Goal: Information Seeking & Learning: Learn about a topic

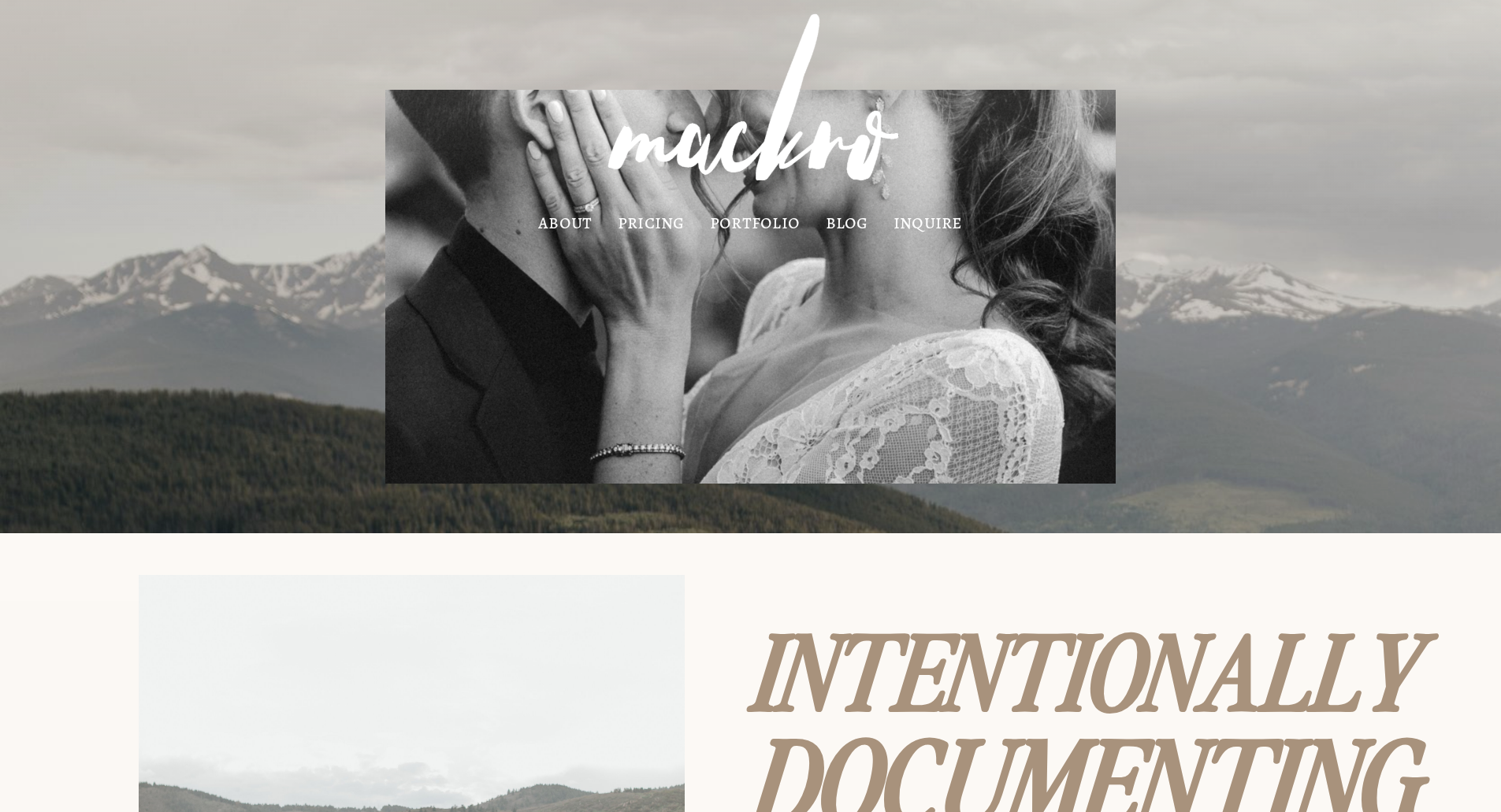
click at [646, 220] on link "pricing" at bounding box center [651, 222] width 67 height 13
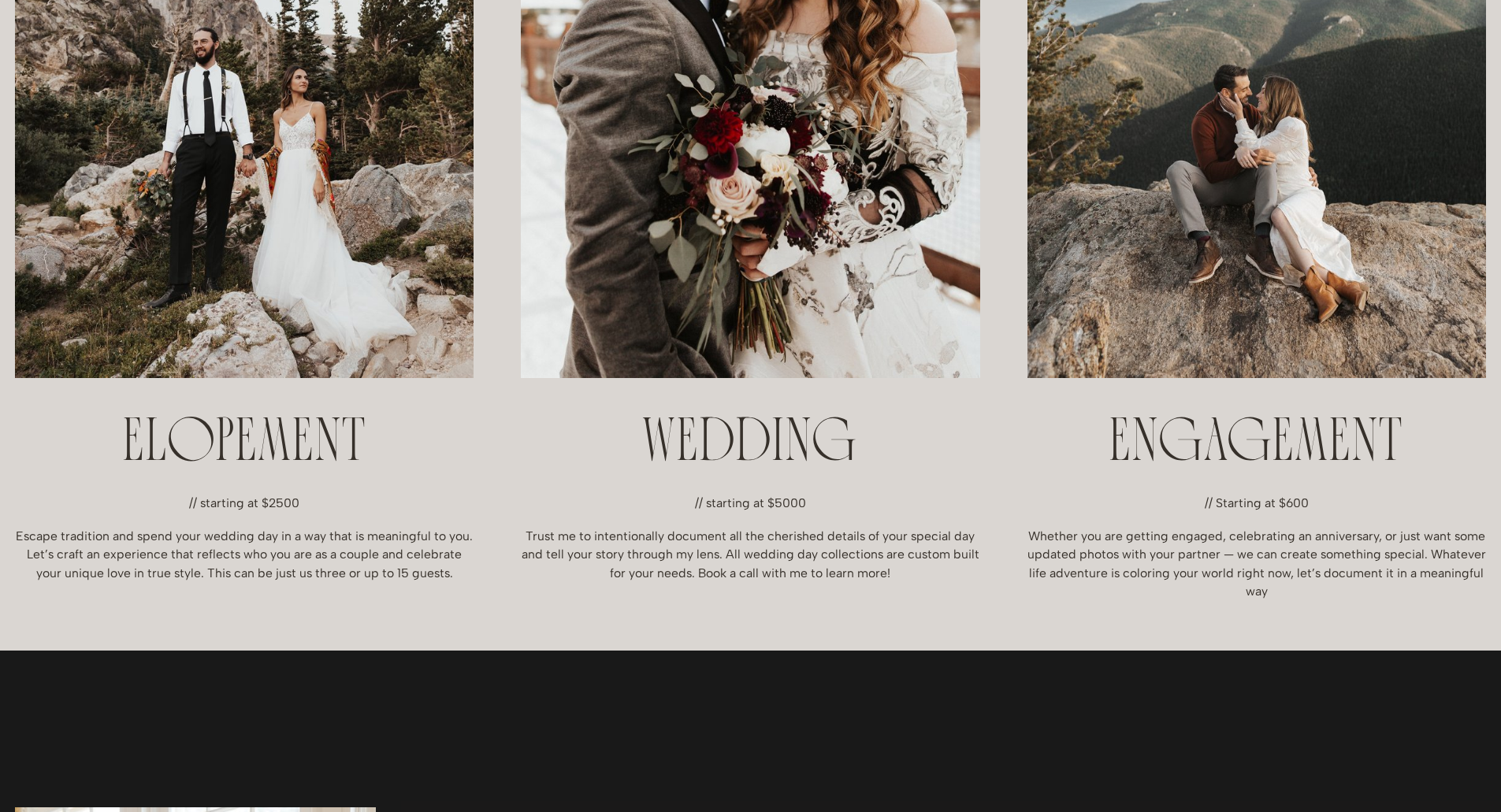
scroll to position [689, 0]
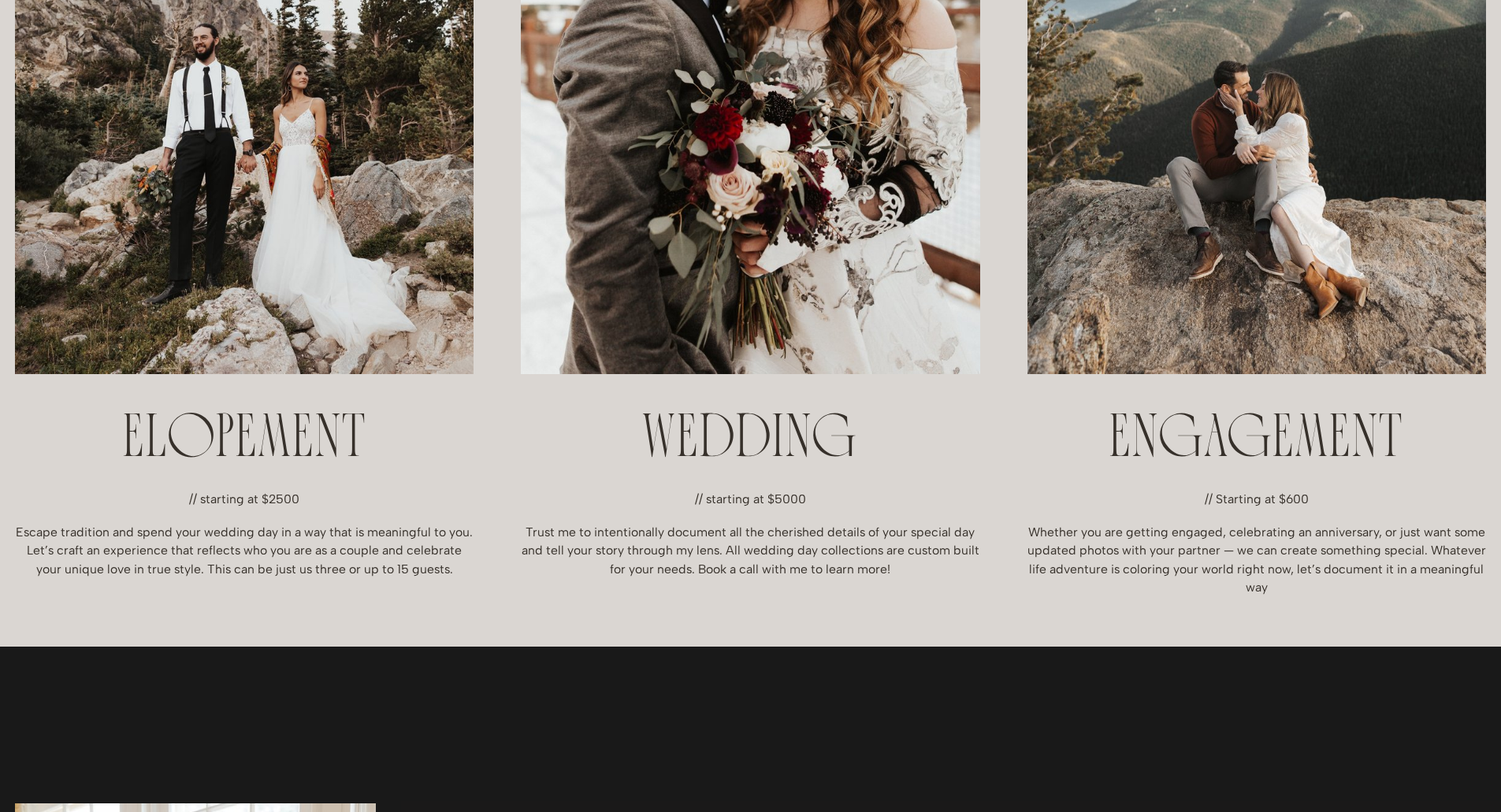
click at [1295, 233] on img at bounding box center [1256, 29] width 459 height 688
click at [1255, 441] on h2 "ENGAGEMENT" at bounding box center [1256, 441] width 459 height 60
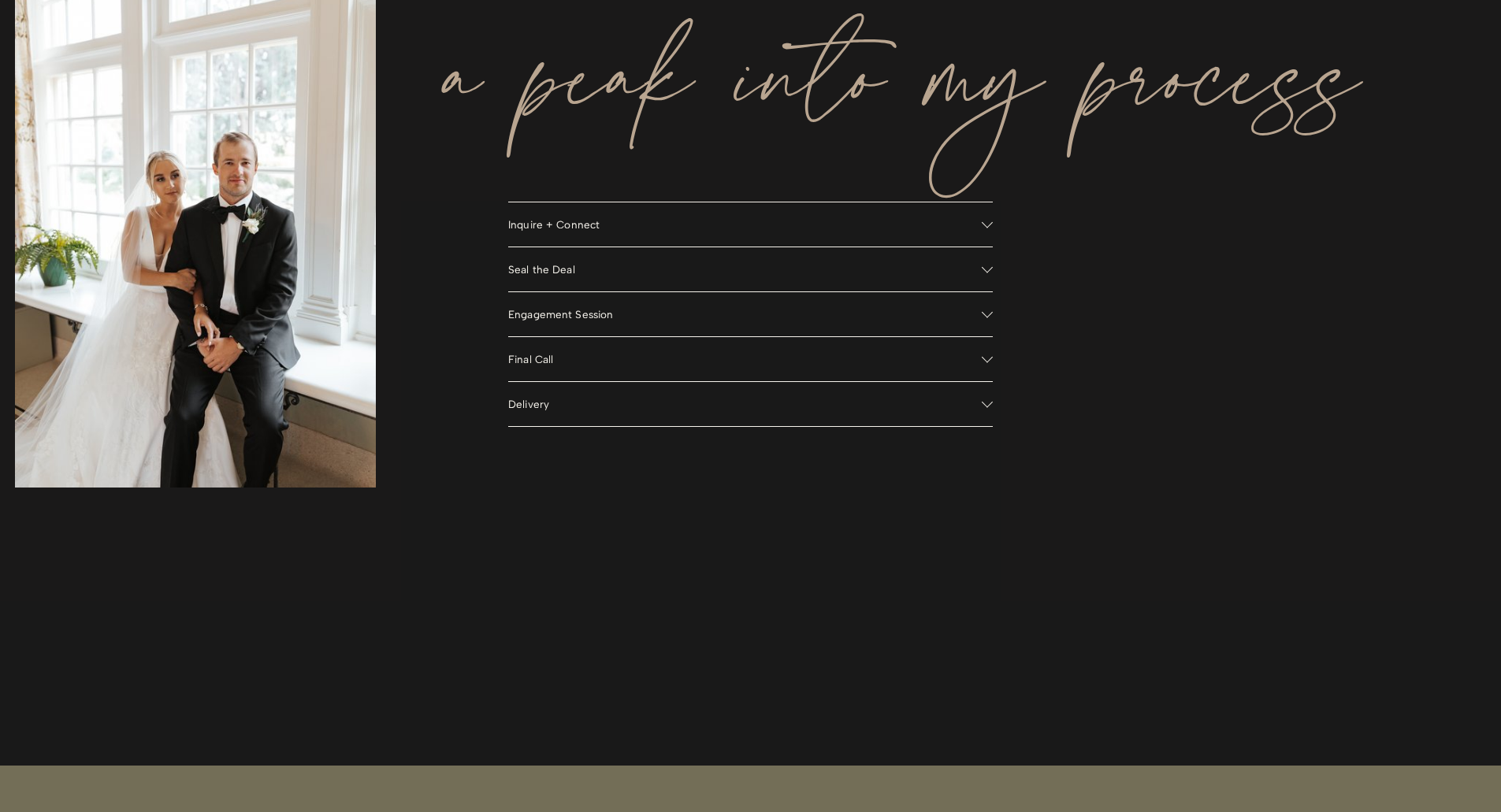
scroll to position [1555, 0]
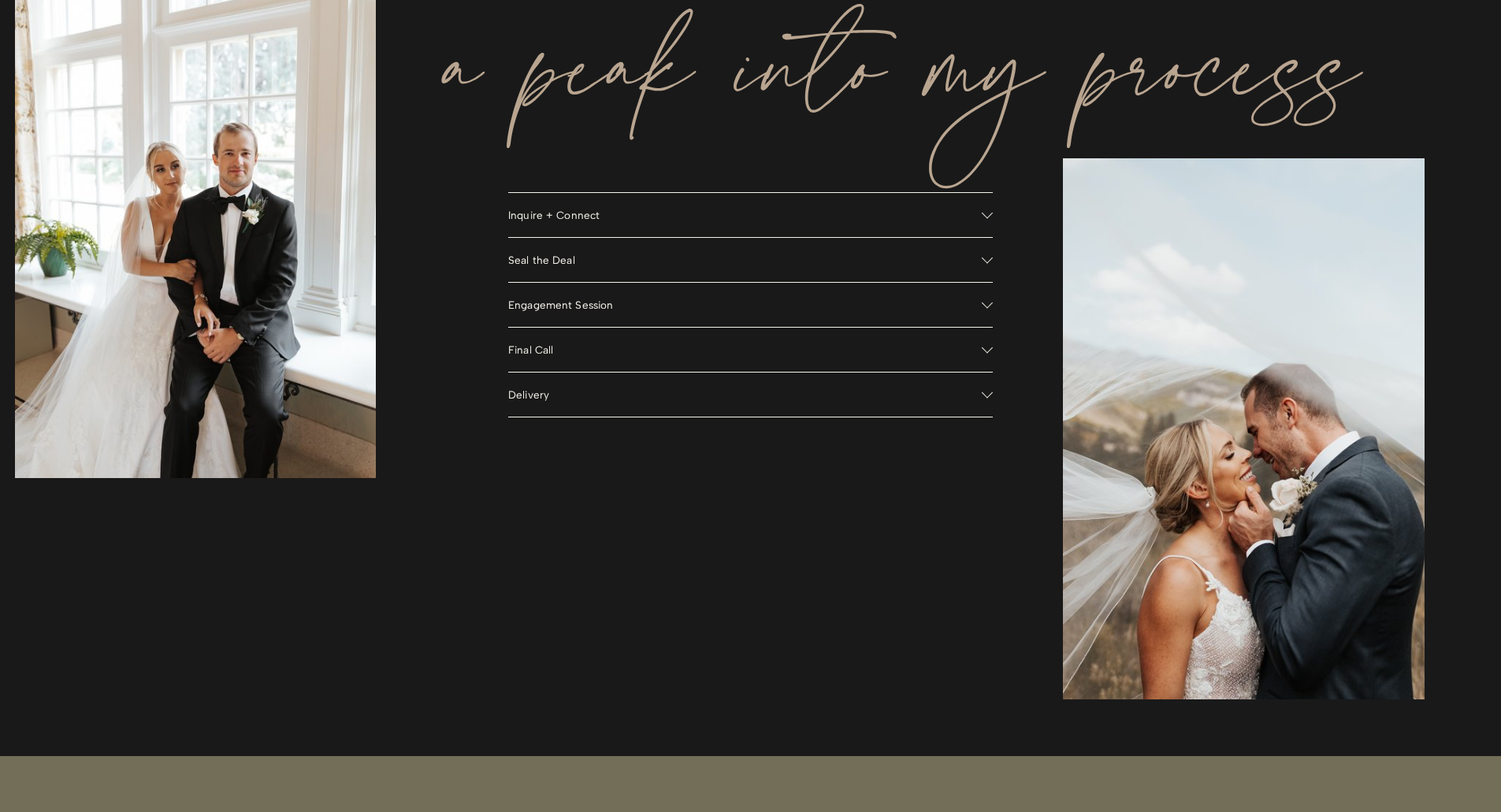
click at [984, 304] on div at bounding box center [988, 303] width 11 height 11
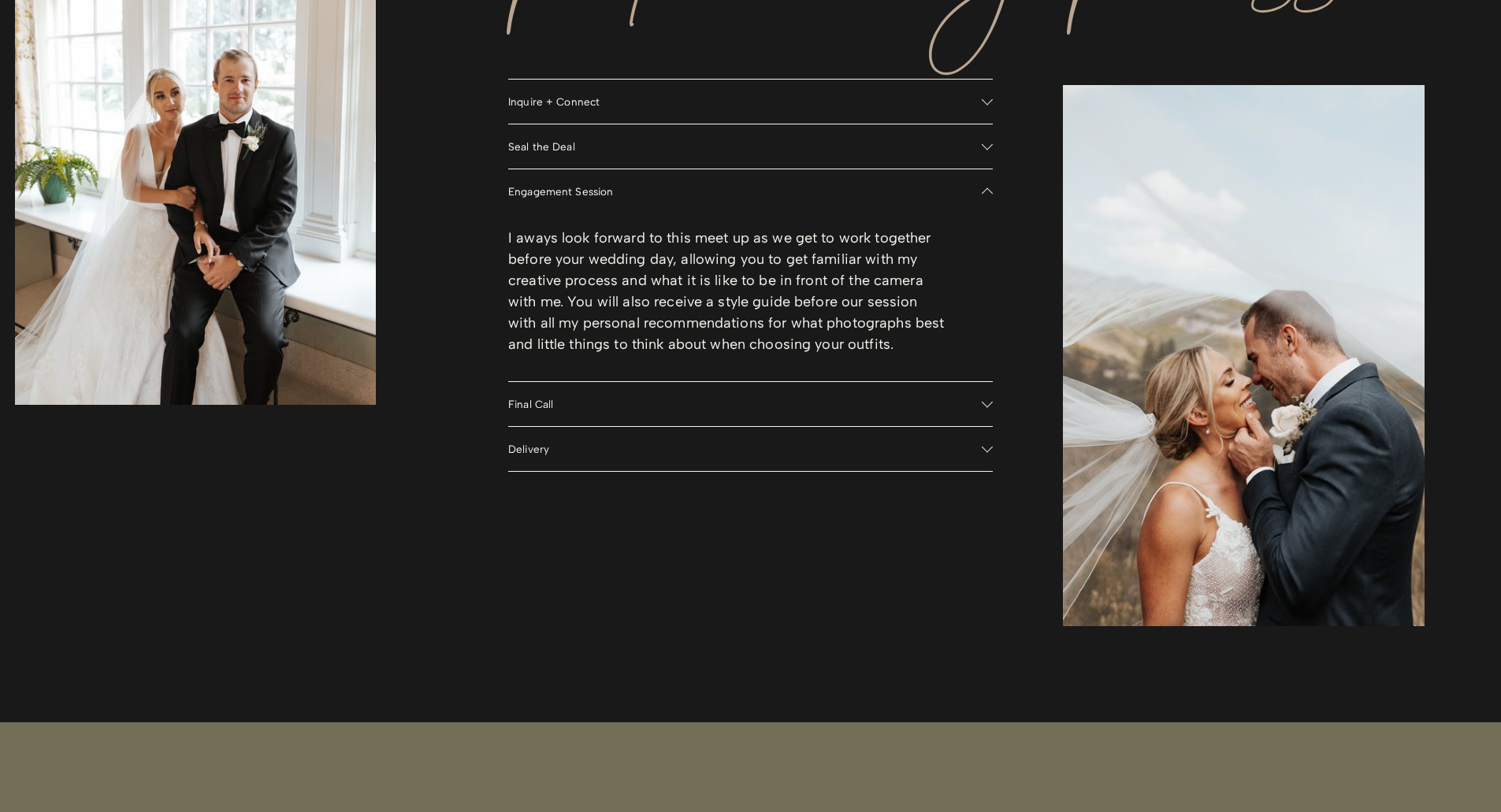
scroll to position [1752, 0]
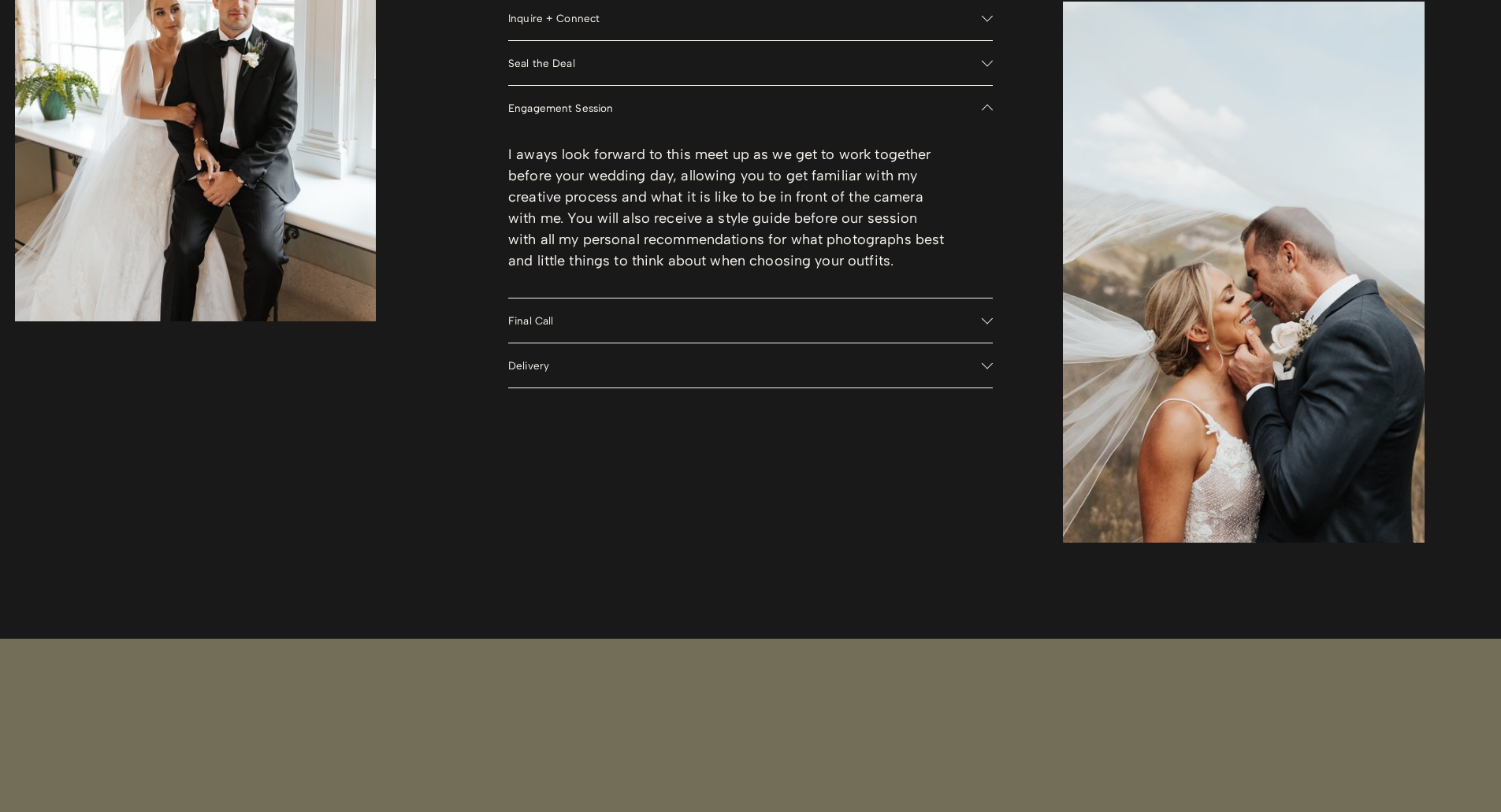
click at [993, 24] on div "a peak into my process Inquire + Connect Reach out and I will get back to you w…" at bounding box center [750, 111] width 1501 height 957
click at [984, 321] on div at bounding box center [988, 318] width 11 height 11
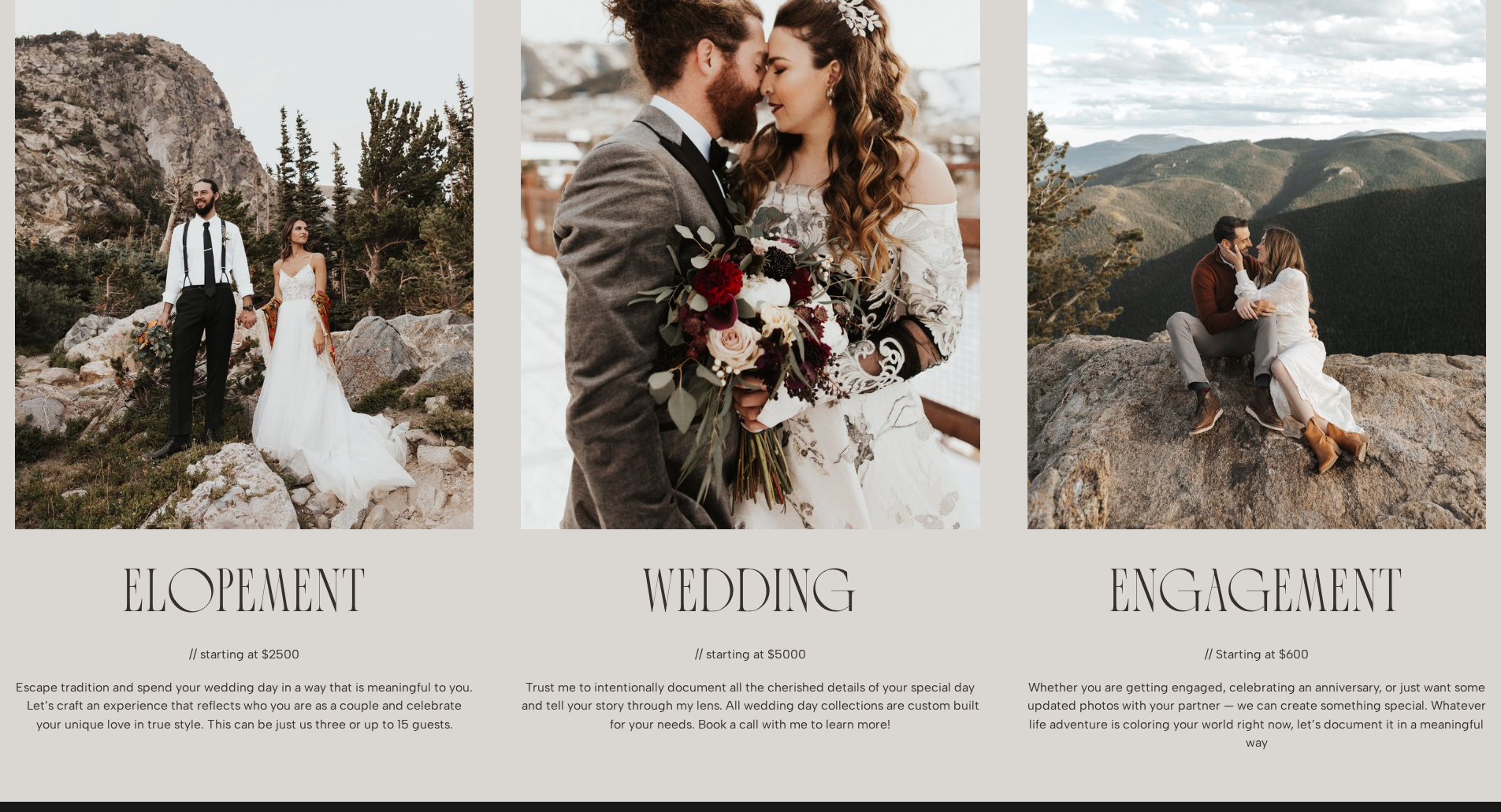
scroll to position [315, 0]
